Goal: Check status

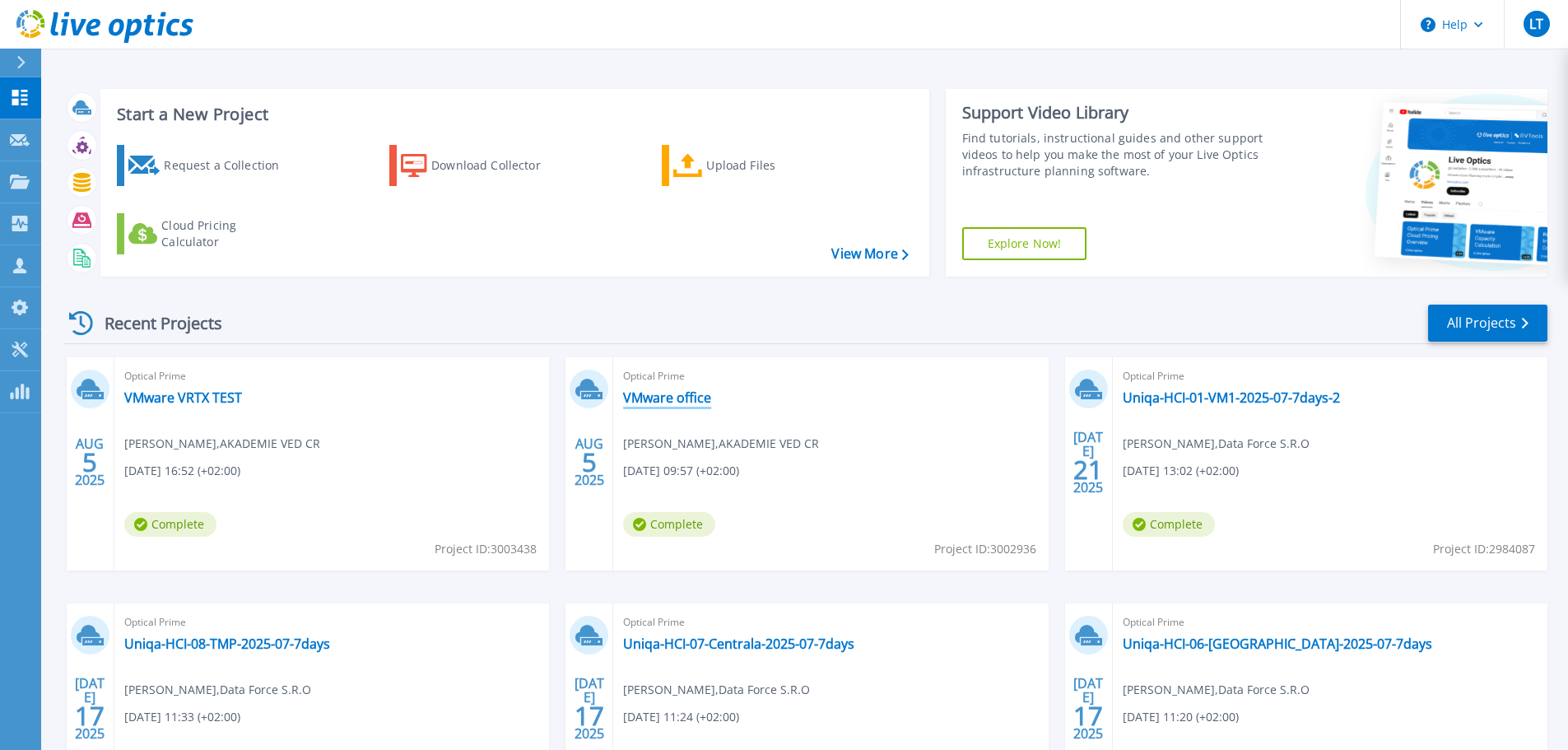
click at [677, 400] on link "VMware office" at bounding box center [667, 398] width 88 height 17
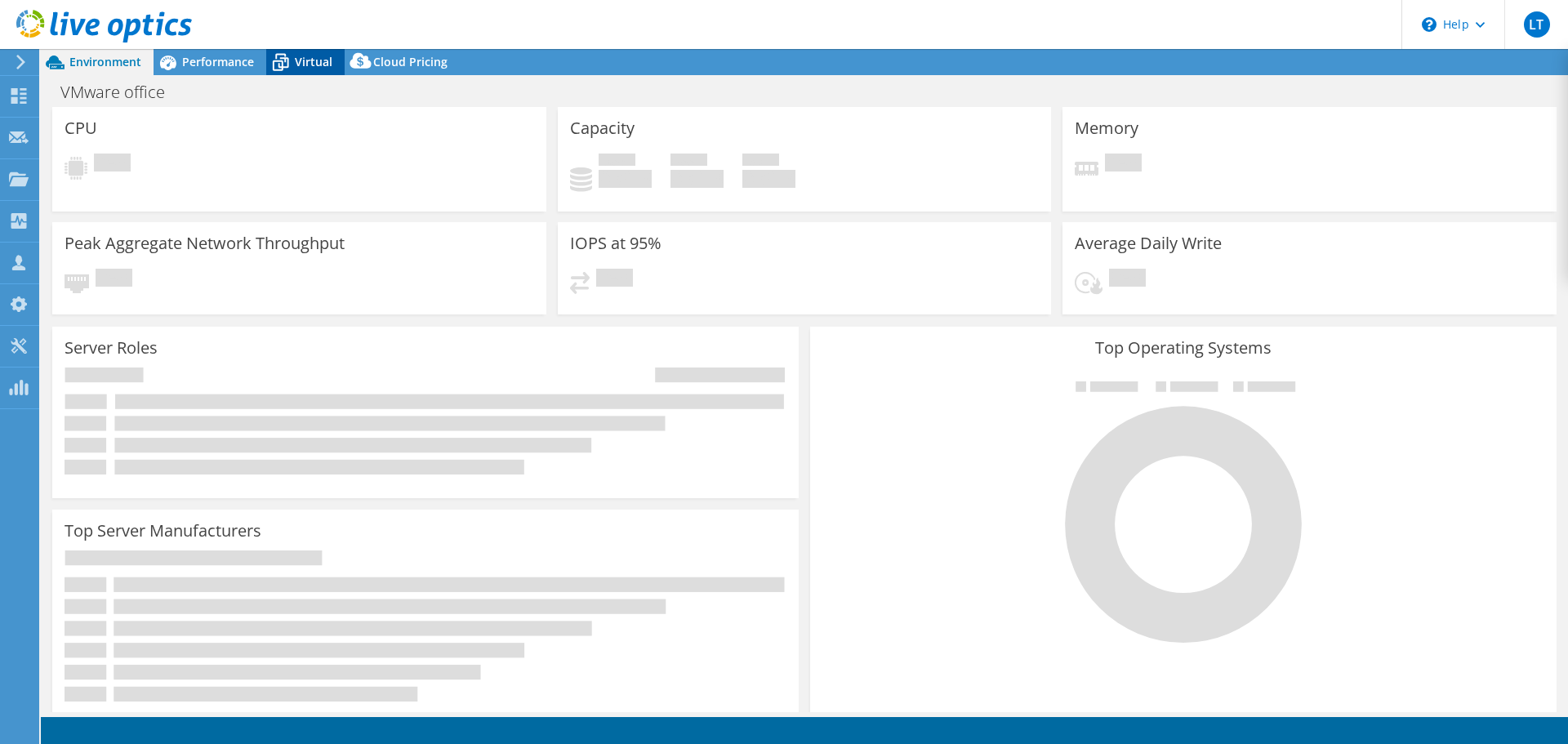
select select "USD"
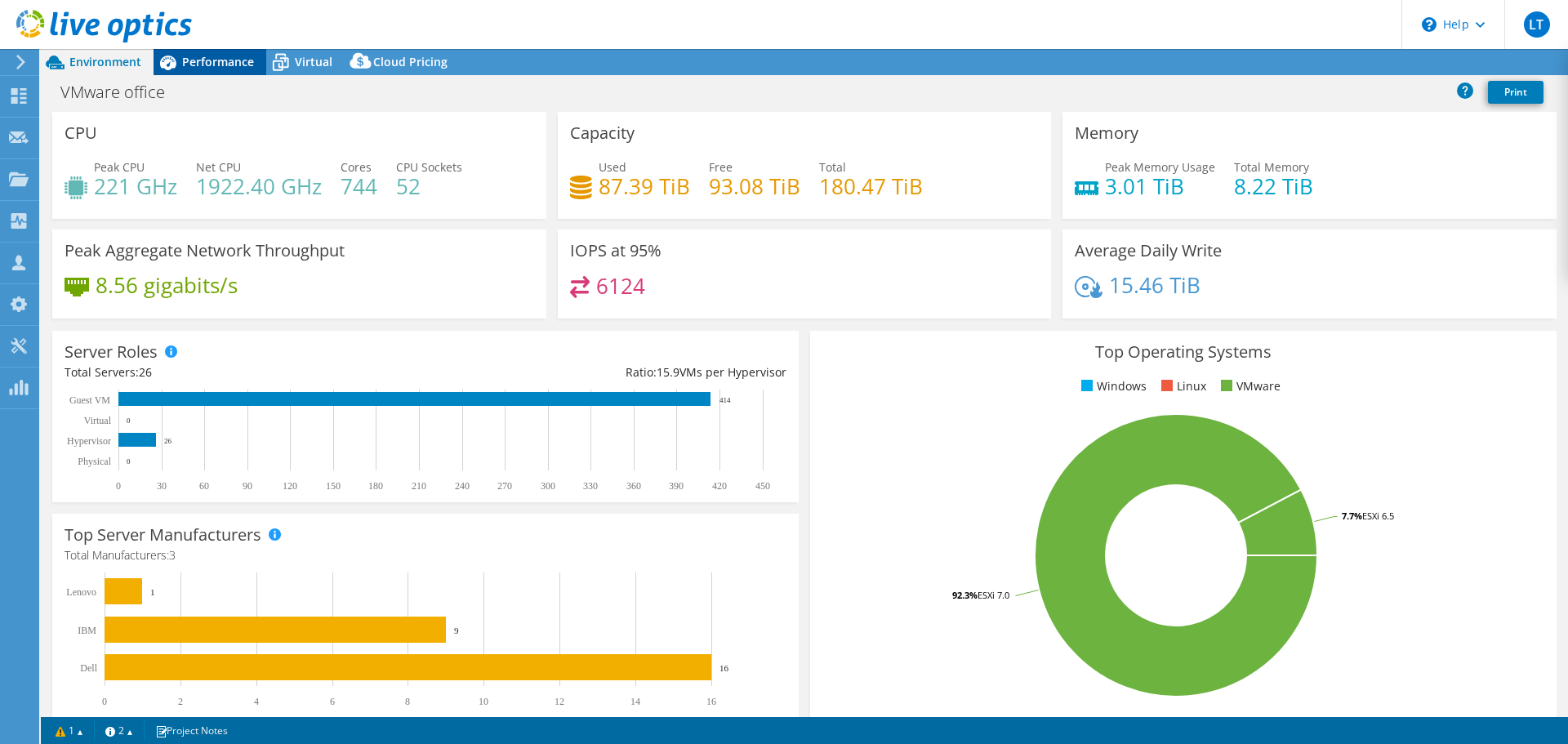
click at [211, 69] on span "Performance" at bounding box center [218, 61] width 72 height 16
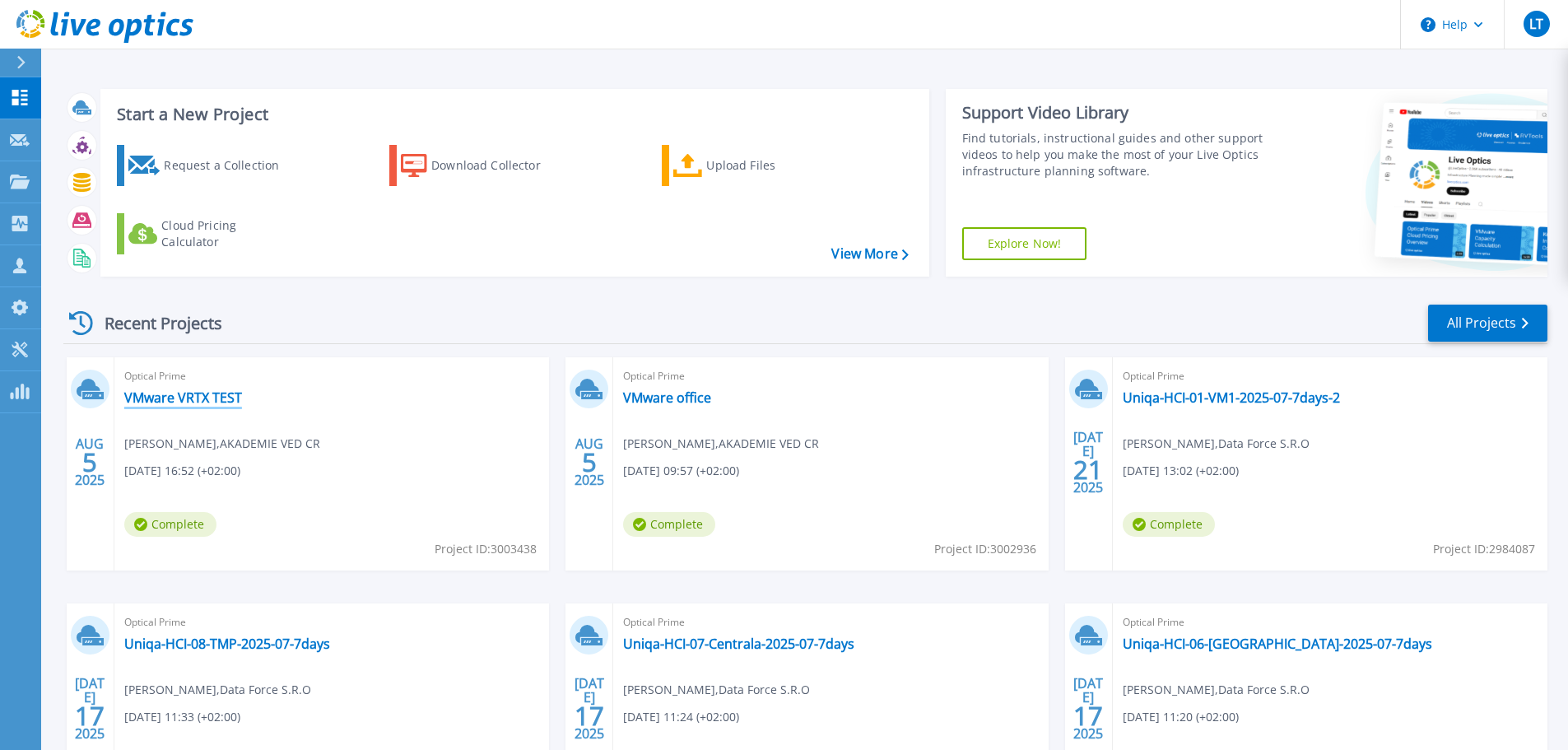
click at [204, 398] on link "VMware VRTX TEST" at bounding box center [183, 398] width 118 height 17
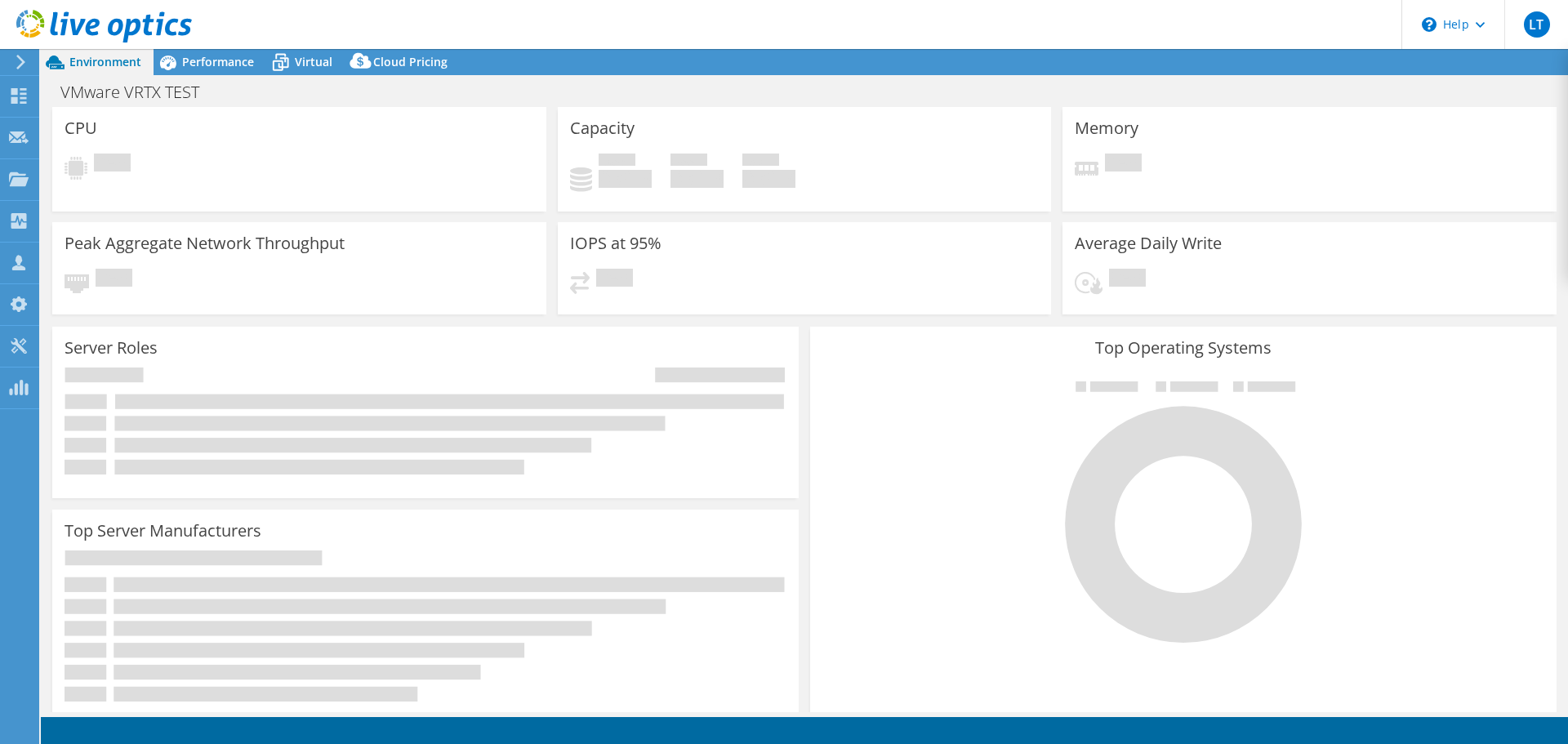
select select "USD"
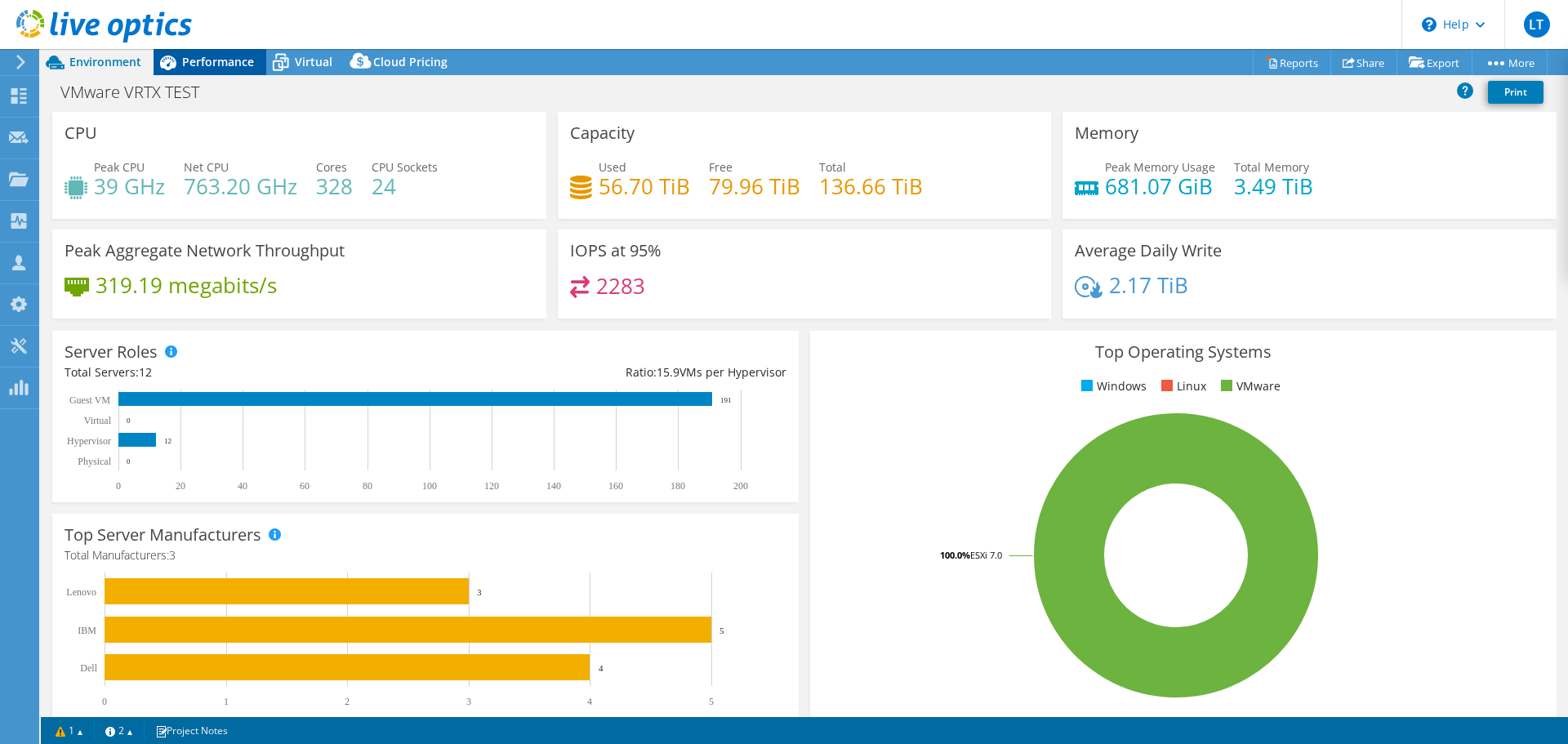
click at [202, 54] on span "Performance" at bounding box center [218, 61] width 72 height 16
